Goal: Transaction & Acquisition: Purchase product/service

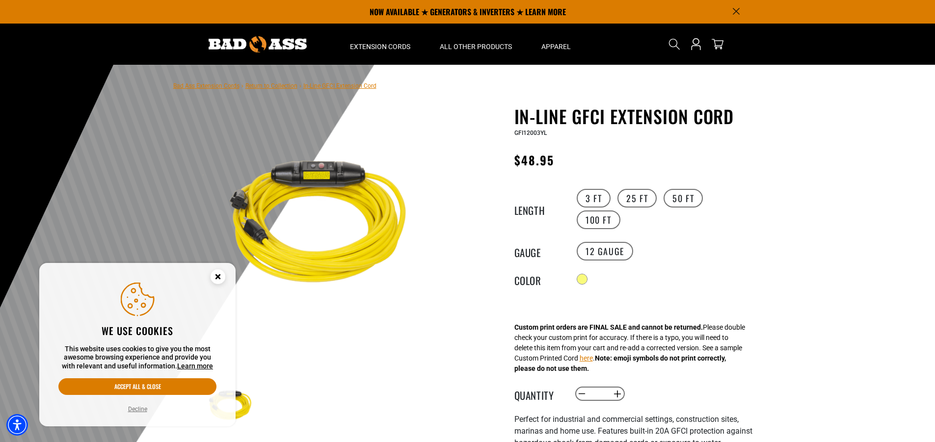
click at [599, 120] on h1 "In-Line GFCI Extension Cord" at bounding box center [634, 116] width 240 height 21
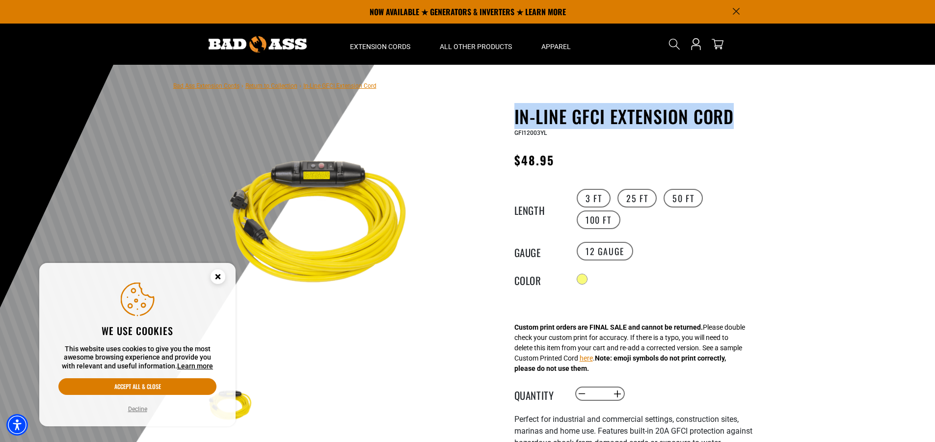
click at [599, 120] on h1 "In-Line GFCI Extension Cord" at bounding box center [634, 116] width 240 height 21
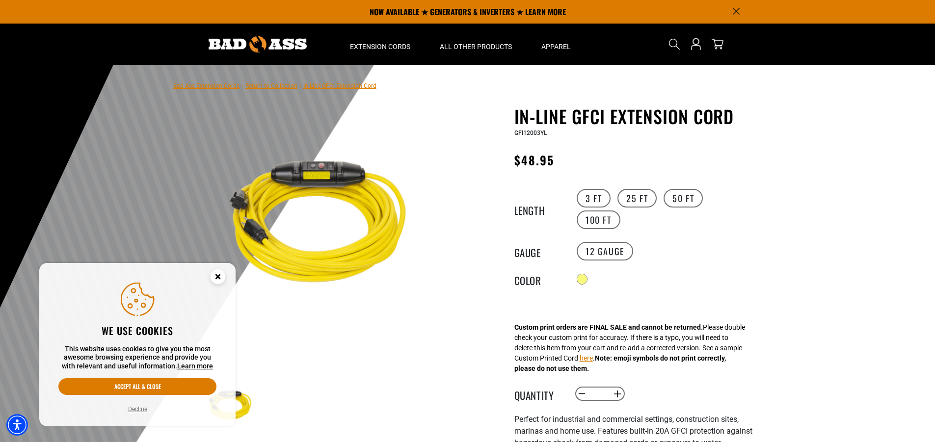
click at [544, 100] on div at bounding box center [467, 305] width 935 height 481
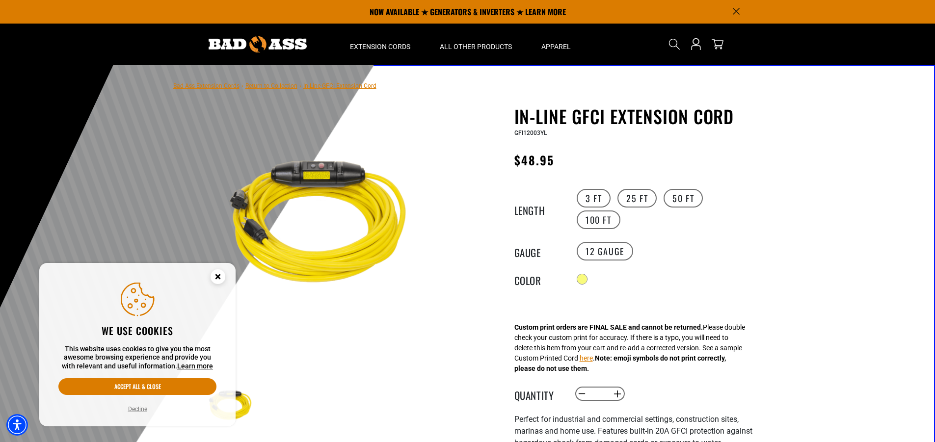
click at [312, 182] on img at bounding box center [320, 226] width 237 height 237
click at [462, 146] on div "1 of 1 Previous Next Previous Next 1 2 3" at bounding box center [320, 373] width 294 height 535
click at [216, 275] on icon "Close this option" at bounding box center [217, 276] width 3 height 3
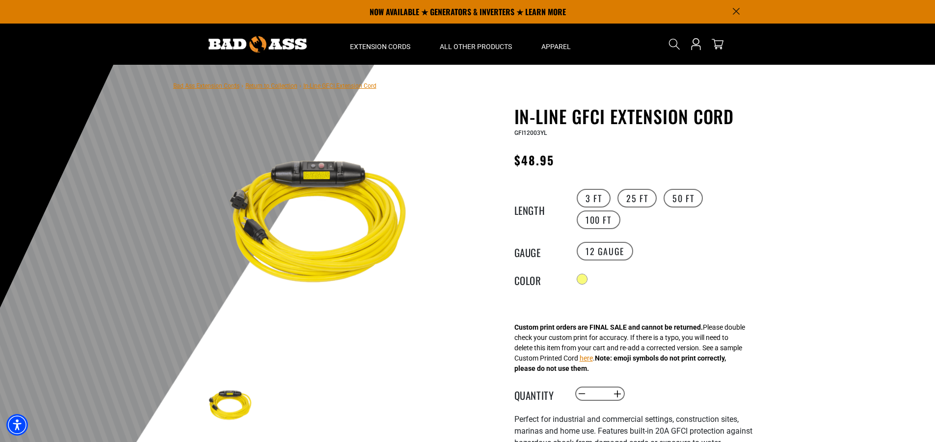
click at [447, 161] on main-product-gallery "1 of 1 Previous Next Previous Next 1 2 3" at bounding box center [321, 296] width 280 height 380
click at [553, 114] on h1 "In-Line GFCI Extension Cord" at bounding box center [634, 116] width 240 height 21
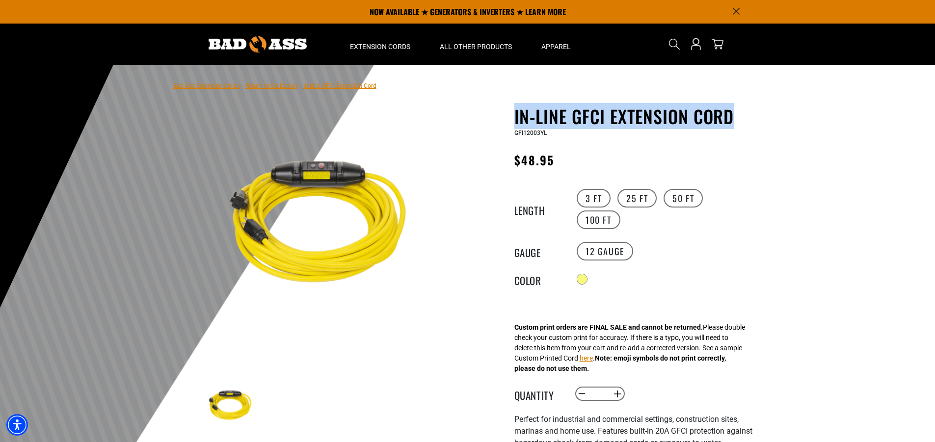
click at [553, 114] on h1 "In-Line GFCI Extension Cord" at bounding box center [634, 116] width 240 height 21
click at [500, 127] on div "In-Line GFCI Extension Cord In-Line GFCI Extension Cord GFI12003YL Regular pric…" at bounding box center [615, 373] width 280 height 535
